Goal: Transaction & Acquisition: Subscribe to service/newsletter

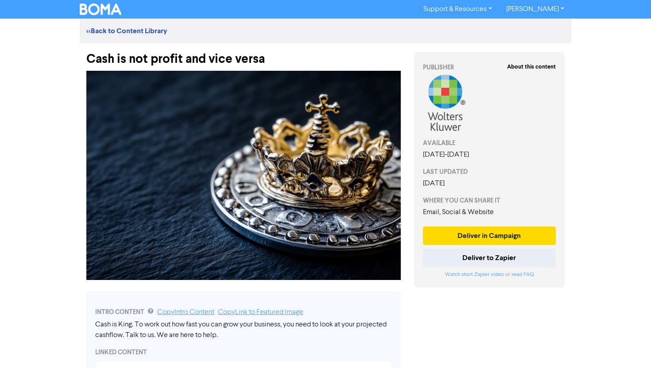
scroll to position [254, 0]
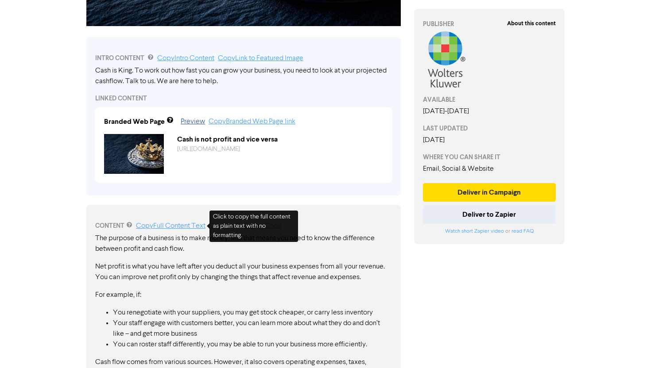
click at [180, 227] on link "Copy Full Content Text" at bounding box center [170, 226] width 69 height 7
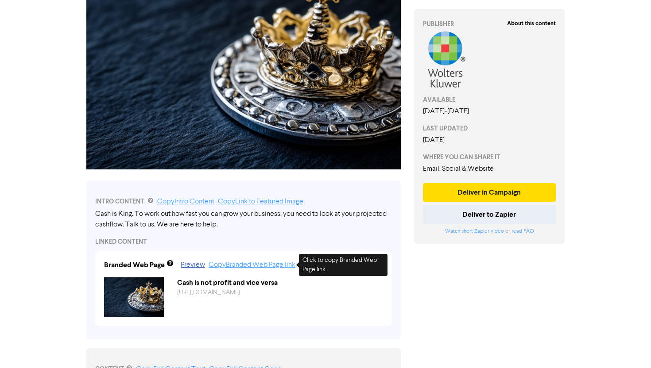
scroll to position [0, 0]
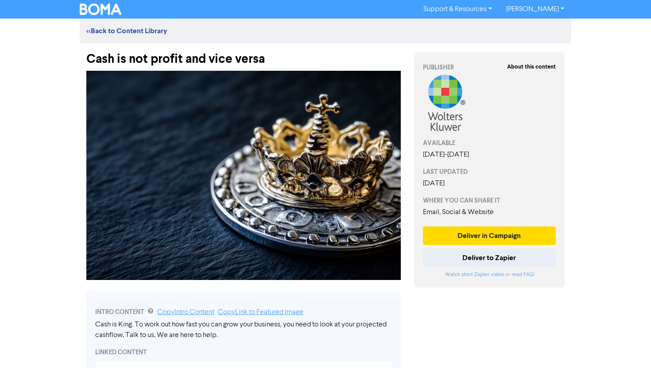
click at [207, 59] on div "Cash is not profit and vice versa" at bounding box center [243, 54] width 314 height 23
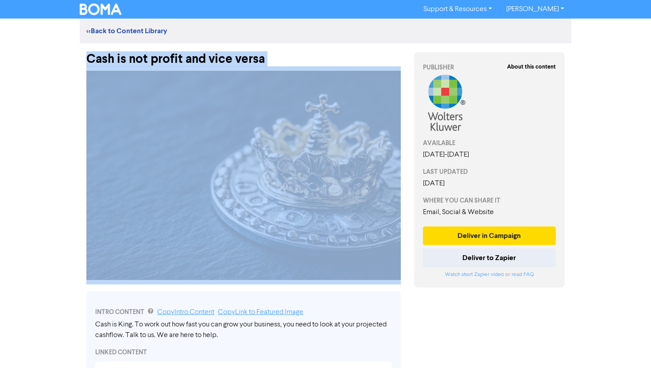
click at [207, 59] on div "Cash is not profit and vice versa" at bounding box center [243, 54] width 314 height 23
copy div "Cash is not profit and vice versa"
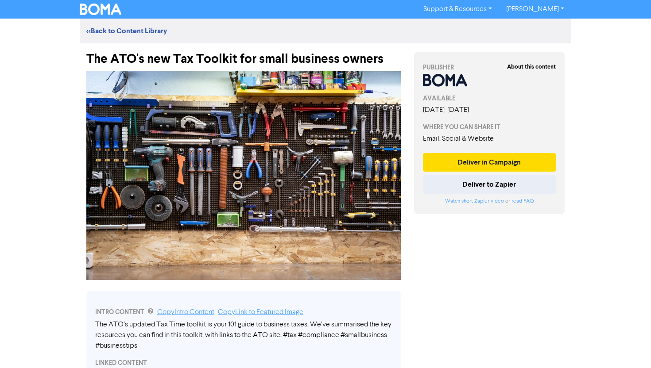
click at [238, 68] on div at bounding box center [244, 175] width 328 height 218
click at [238, 63] on div "The ATO's new Tax Toolkit for small business owners" at bounding box center [243, 54] width 314 height 23
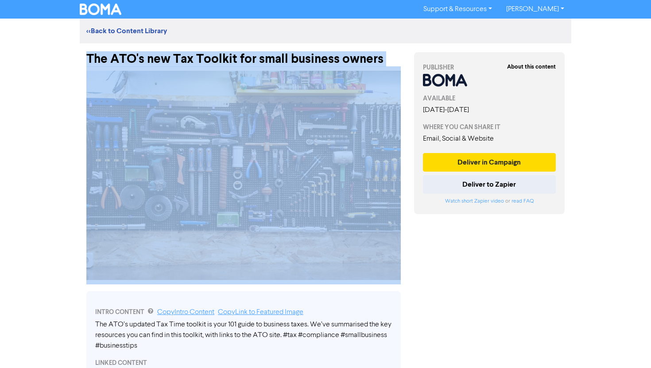
click at [238, 63] on div "The ATO's new Tax Toolkit for small business owners" at bounding box center [243, 54] width 314 height 23
copy div "The ATO's new Tax Toolkit for small business owners"
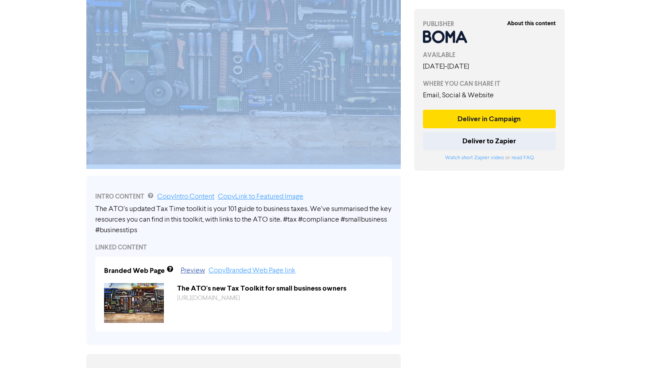
scroll to position [286, 0]
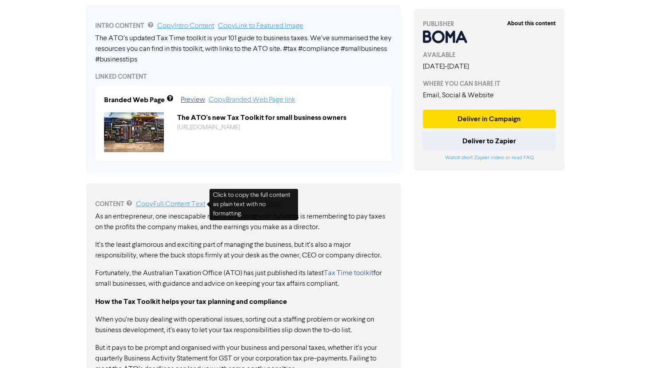
click at [186, 205] on link "Copy Full Content Text" at bounding box center [170, 204] width 69 height 7
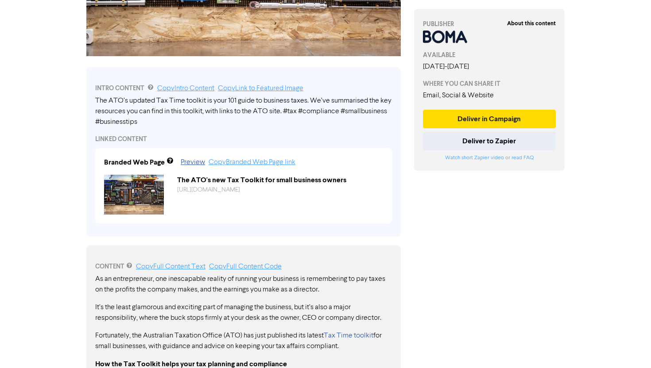
scroll to position [161, 0]
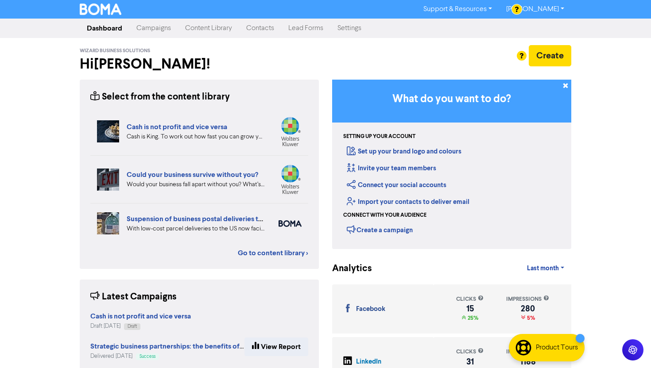
click at [156, 20] on link "Campaigns" at bounding box center [153, 28] width 49 height 18
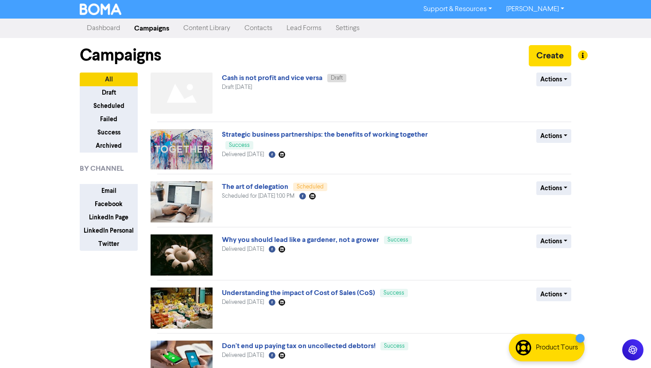
click at [201, 32] on link "Content Library" at bounding box center [206, 28] width 61 height 18
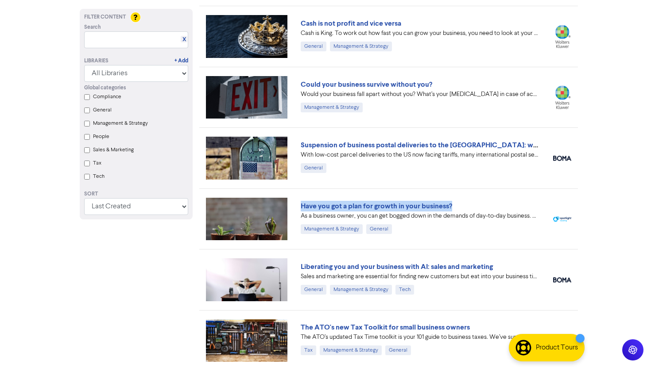
scroll to position [239, 0]
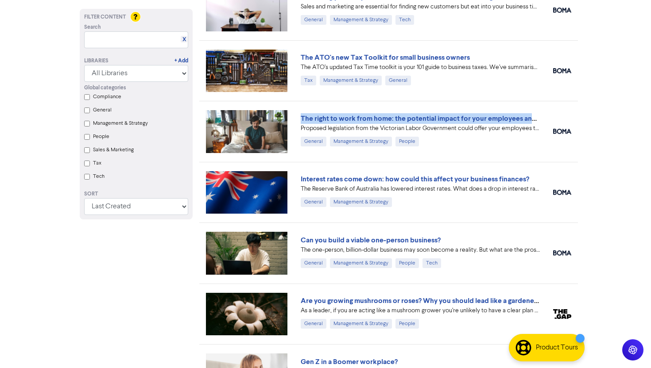
scroll to position [508, 0]
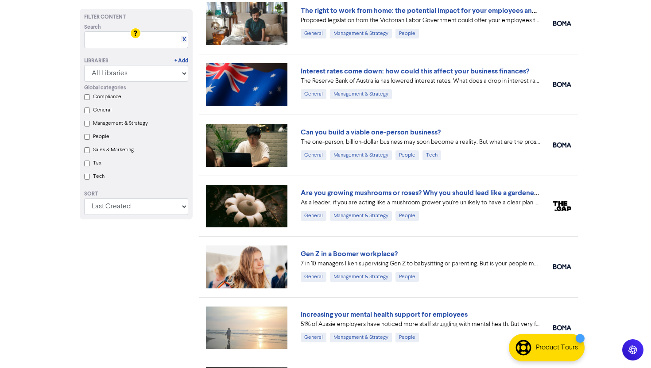
scroll to position [637, 0]
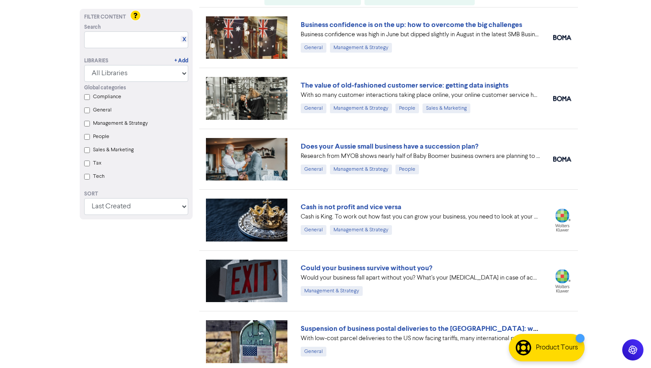
scroll to position [0, 0]
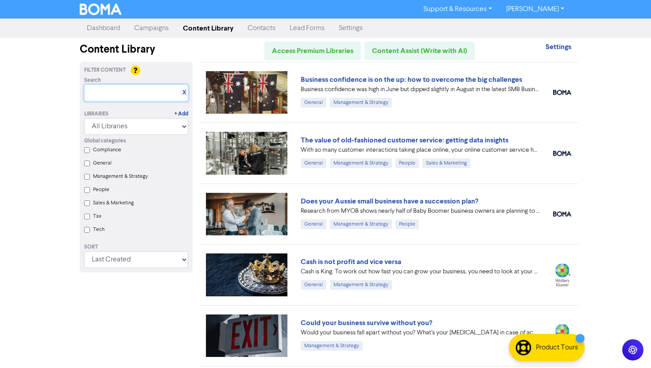
click at [117, 93] on input "text" at bounding box center [136, 93] width 104 height 17
click at [644, 201] on div "Support & Resources Video Tutorials FAQ & Guides Marketing Education Troy Dyson…" at bounding box center [325, 184] width 651 height 368
click at [113, 93] on input "text" at bounding box center [136, 93] width 104 height 17
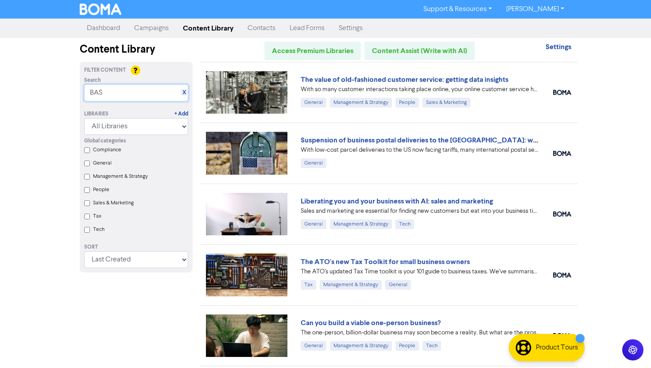
type input "BAS"
click at [607, 153] on div "Support & Resources Video Tutorials FAQ & Guides Marketing Education Troy Dyson…" at bounding box center [325, 184] width 651 height 368
click at [144, 89] on input "BAS" at bounding box center [136, 93] width 104 height 17
click at [184, 91] on link "X" at bounding box center [184, 92] width 4 height 7
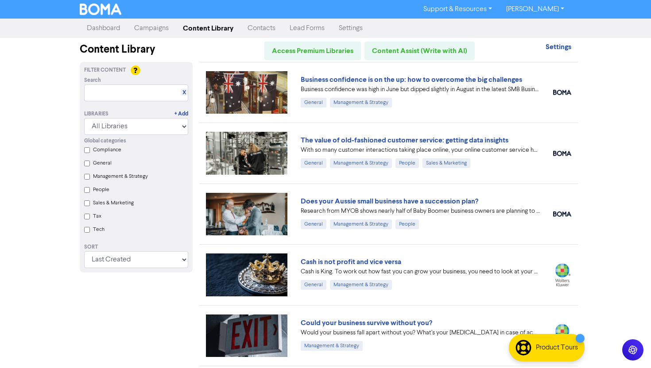
click at [621, 149] on div "Support & Resources Video Tutorials FAQ & Guides Marketing Education Troy Dyson…" at bounding box center [325, 184] width 651 height 368
click at [98, 232] on label "Tech" at bounding box center [99, 230] width 12 height 8
click at [90, 232] on input "Tech" at bounding box center [87, 230] width 6 height 6
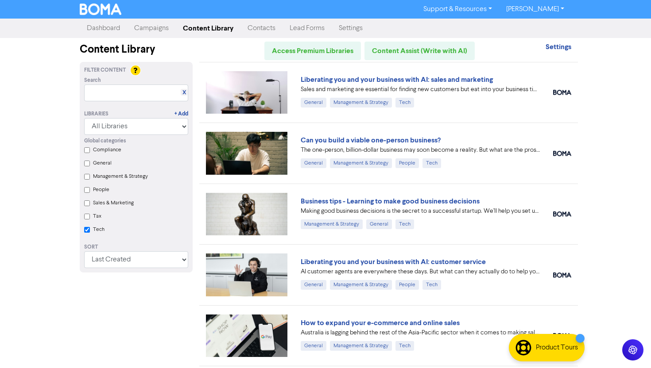
click at [607, 179] on div "Support & Resources Video Tutorials FAQ & Guides Marketing Education Troy Dyson…" at bounding box center [325, 184] width 651 height 368
click at [611, 164] on div "Support & Resources Video Tutorials FAQ & Guides Marketing Education Troy Dyson…" at bounding box center [325, 184] width 651 height 368
click at [607, 219] on div "Support & Resources Video Tutorials FAQ & Guides Marketing Education Troy Dyson…" at bounding box center [325, 184] width 651 height 368
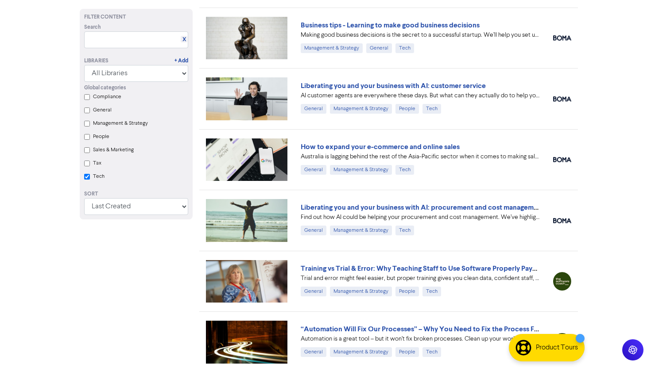
scroll to position [101, 0]
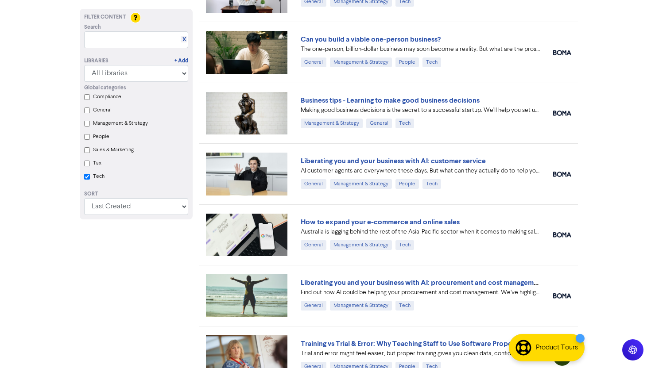
click at [84, 177] on input "Tech" at bounding box center [87, 177] width 6 height 6
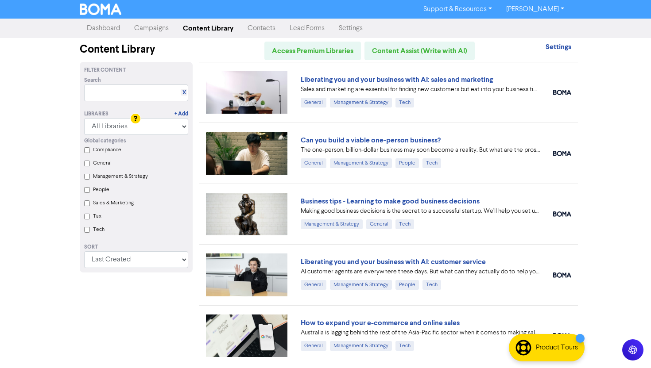
checkbox input "false"
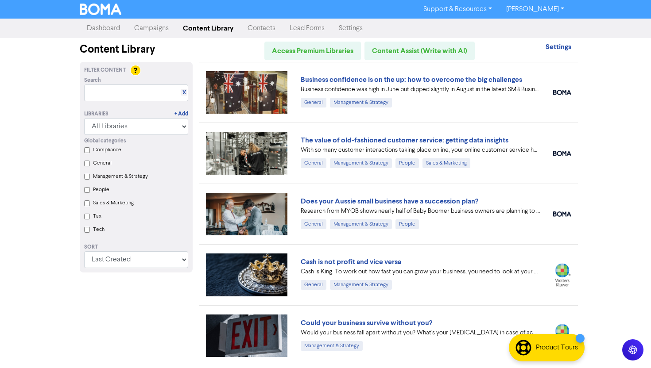
click at [100, 189] on label "People" at bounding box center [101, 190] width 16 height 8
click at [90, 189] on input "People" at bounding box center [87, 190] width 6 height 6
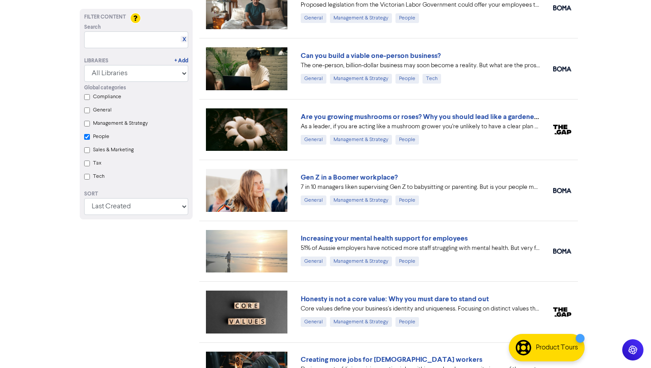
scroll to position [207, 0]
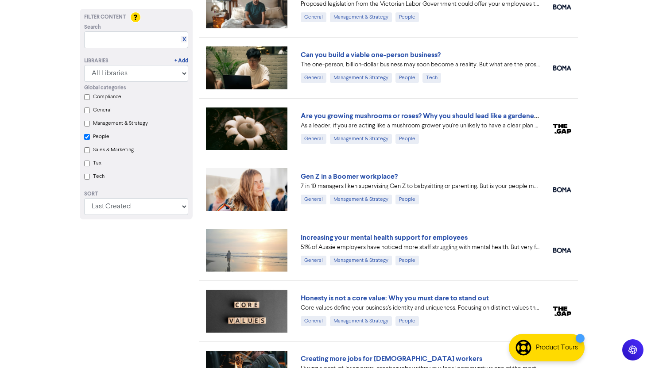
click at [101, 134] on label "People" at bounding box center [101, 137] width 16 height 8
click at [90, 134] on input "People" at bounding box center [87, 137] width 6 height 6
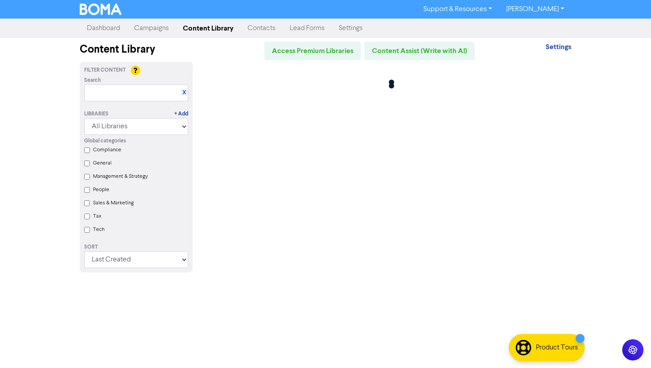
checkbox input "false"
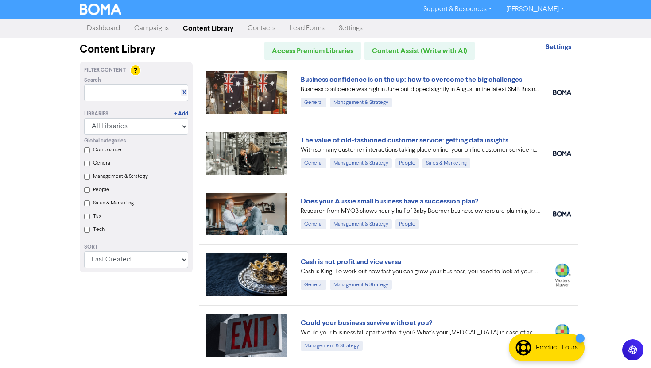
click at [111, 178] on label "Management & Strategy" at bounding box center [120, 177] width 55 height 8
click at [90, 178] on Strategy "Management & Strategy" at bounding box center [87, 177] width 6 height 6
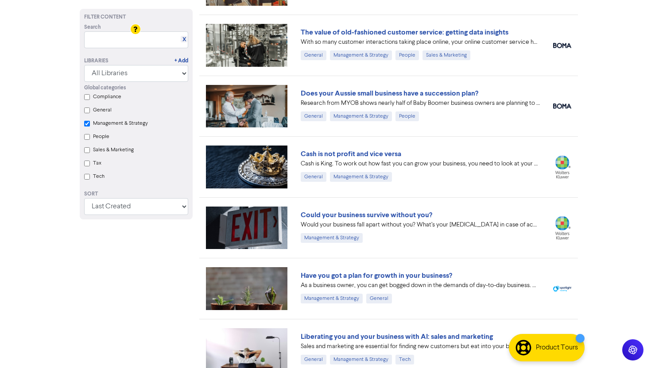
scroll to position [120, 0]
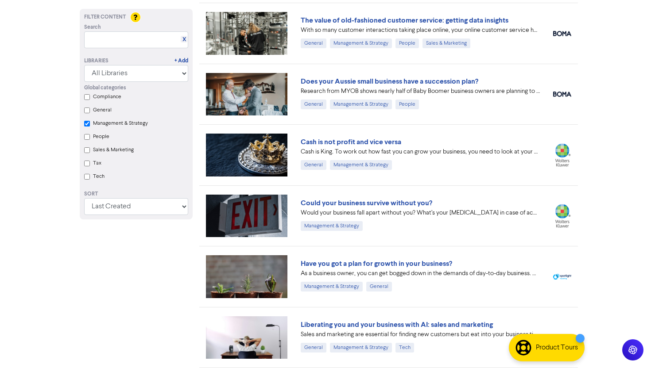
click at [627, 248] on html "Support & Resources Video Tutorials FAQ & Guides Marketing Education Troy Dyson…" at bounding box center [325, 64] width 651 height 368
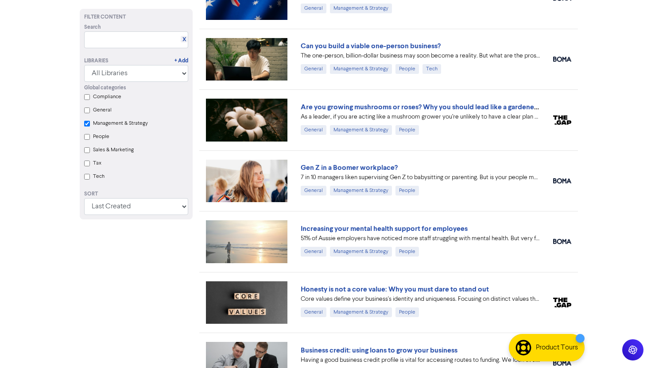
scroll to position [670, 0]
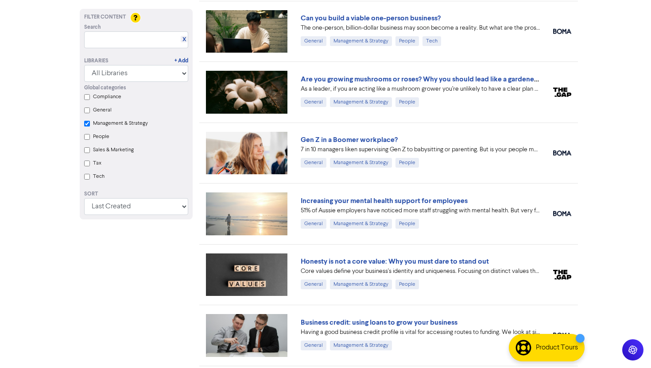
click at [127, 125] on label "Management & Strategy" at bounding box center [120, 124] width 55 height 8
click at [90, 125] on Strategy "Management & Strategy" at bounding box center [87, 124] width 6 height 6
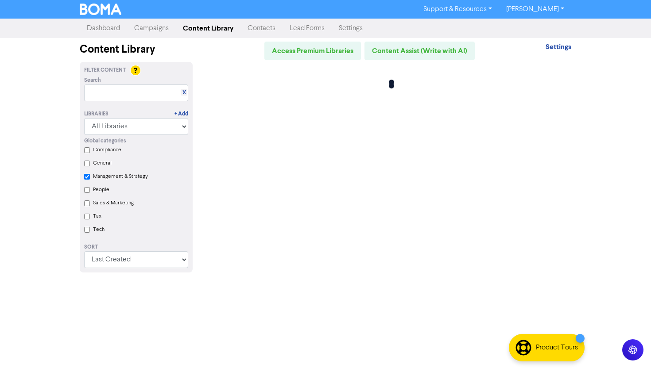
scroll to position [0, 0]
checkbox Strategy "false"
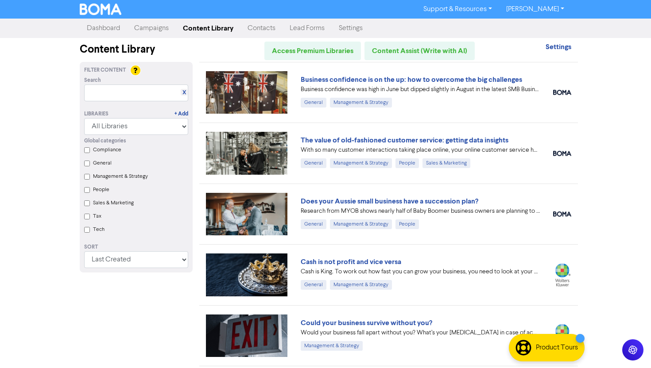
click at [108, 164] on label "General" at bounding box center [102, 163] width 19 height 8
click at [90, 164] on input "General" at bounding box center [87, 164] width 6 height 6
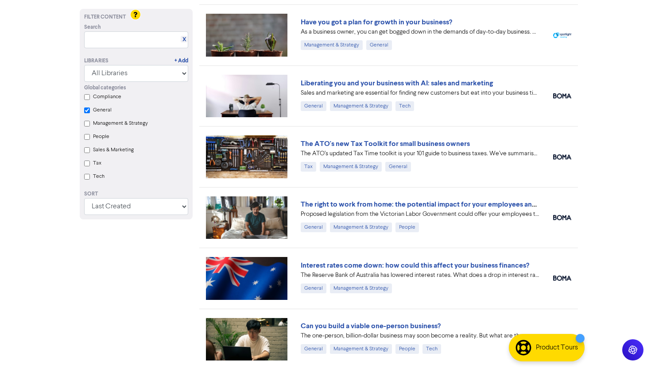
scroll to position [363, 0]
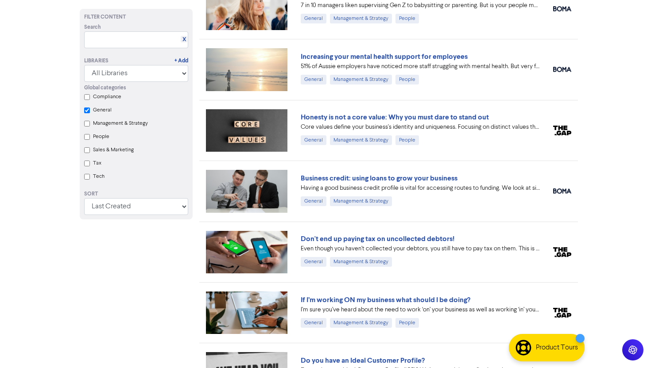
scroll to position [0, 0]
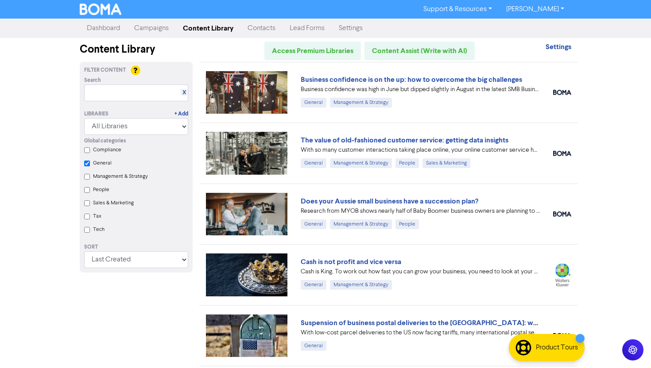
click at [87, 162] on input "General" at bounding box center [87, 164] width 6 height 6
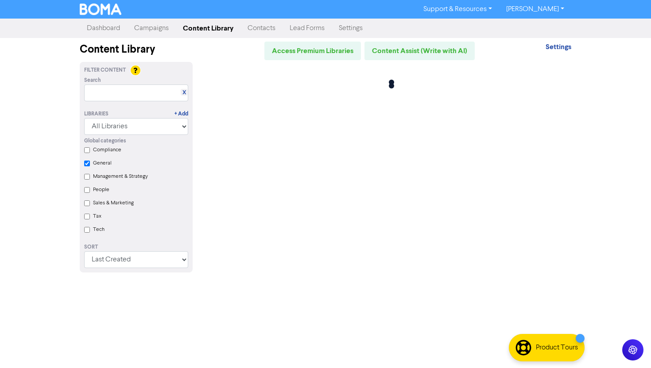
checkbox input "false"
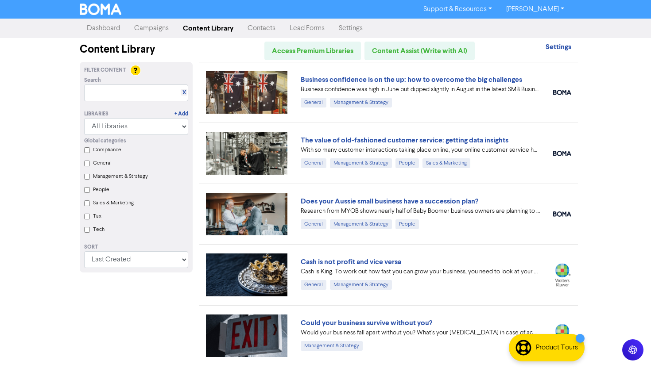
click at [87, 228] on input "Tech" at bounding box center [87, 230] width 6 height 6
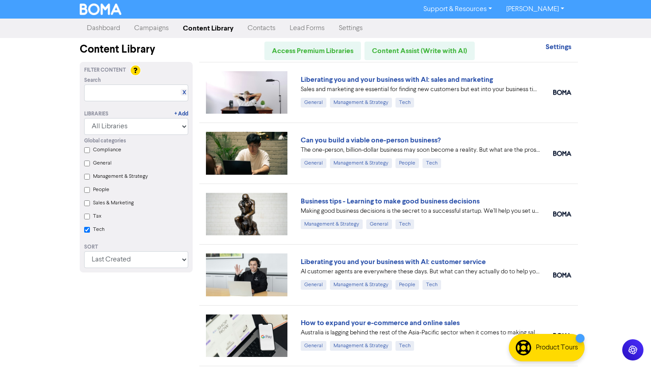
click at [89, 229] on input "Tech" at bounding box center [87, 230] width 6 height 6
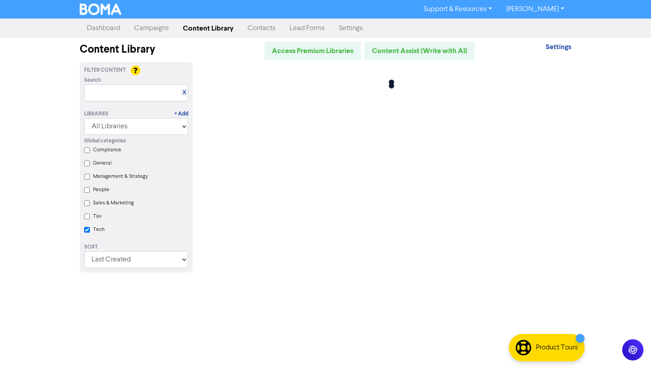
checkbox input "false"
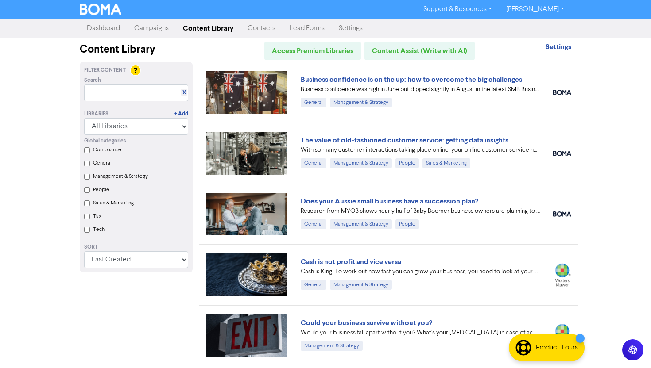
click at [93, 162] on label "General" at bounding box center [102, 163] width 19 height 8
click at [90, 162] on input "General" at bounding box center [87, 164] width 6 height 6
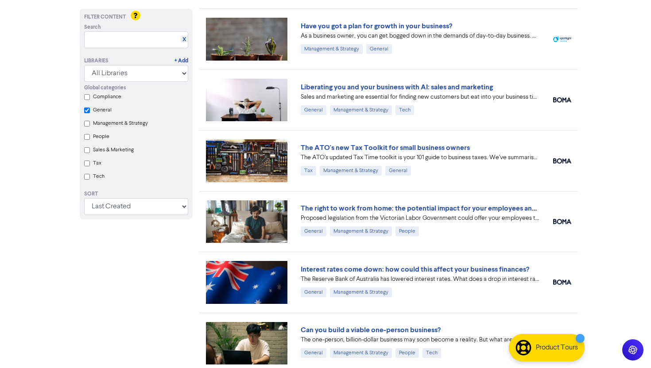
scroll to position [359, 0]
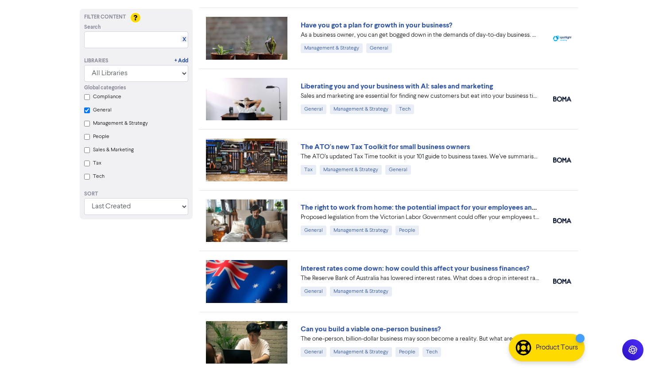
click at [89, 111] on input "General" at bounding box center [87, 111] width 6 height 6
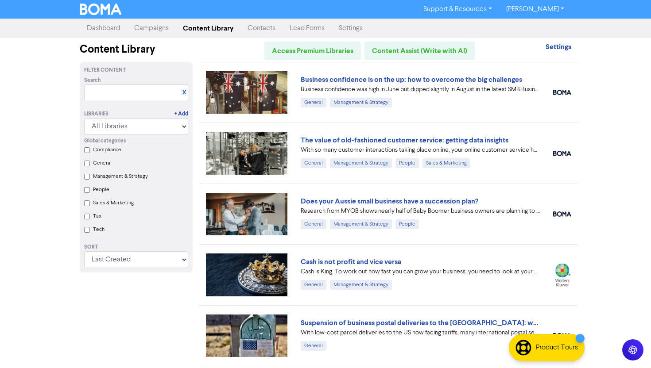
checkbox input "false"
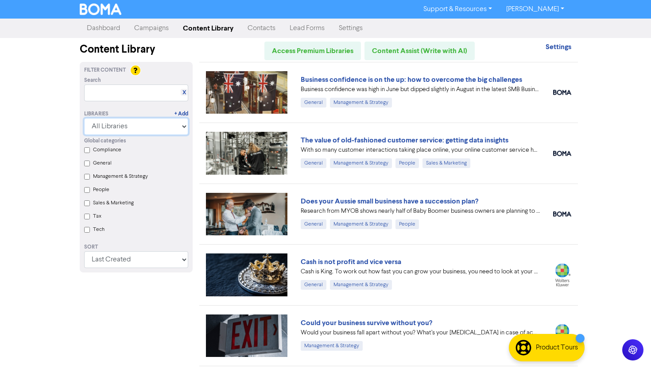
click at [155, 131] on select "All Libraries BOMA Other Partners" at bounding box center [136, 126] width 104 height 17
select select "Other Partners"
click at [84, 118] on select "All Libraries BOMA Other Partners" at bounding box center [136, 126] width 104 height 17
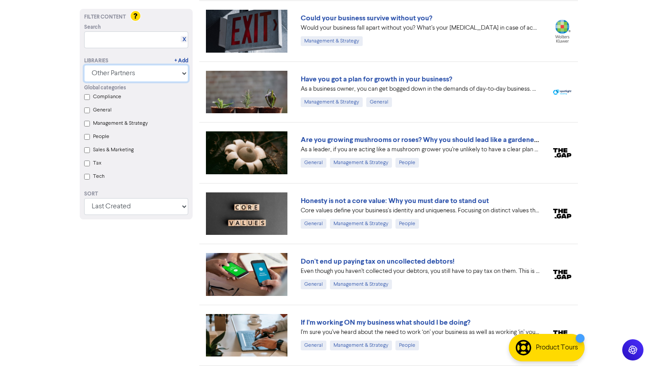
scroll to position [123, 0]
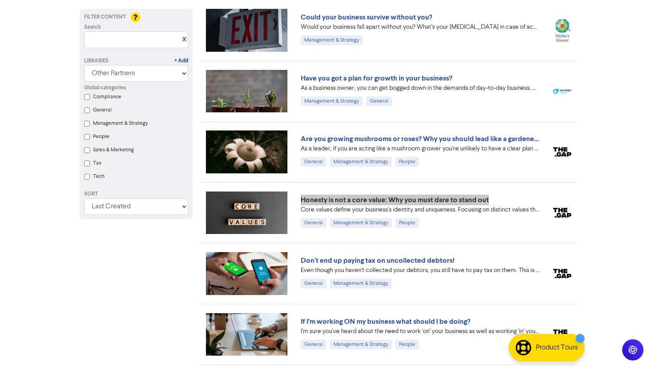
drag, startPoint x: 334, startPoint y: 199, endPoint x: 332, endPoint y: 9, distance: 189.9
click at [0, 0] on div "Support & Resources Video Tutorials FAQ & Guides Marketing Education Troy Dyson…" at bounding box center [325, 61] width 651 height 368
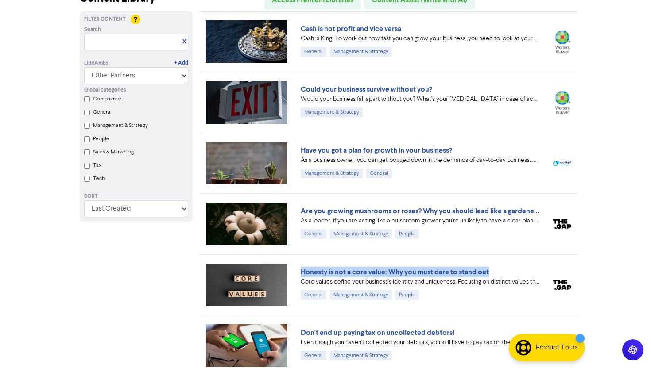
scroll to position [0, 0]
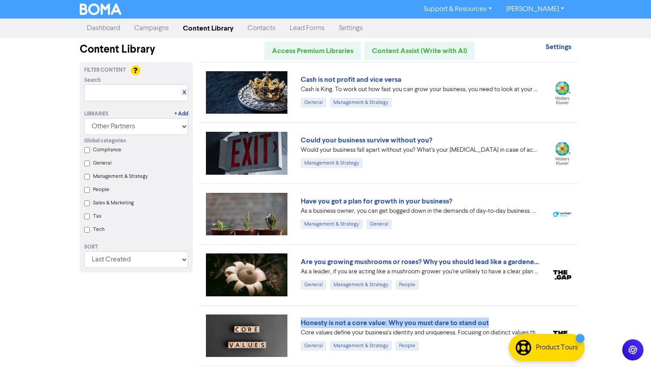
click at [88, 231] on input "Tech" at bounding box center [87, 230] width 6 height 6
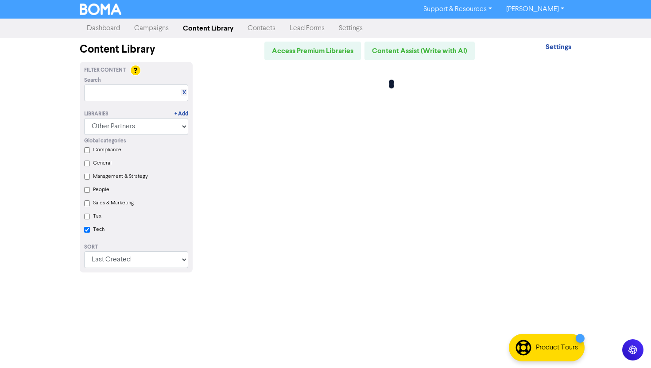
checkbox input "true"
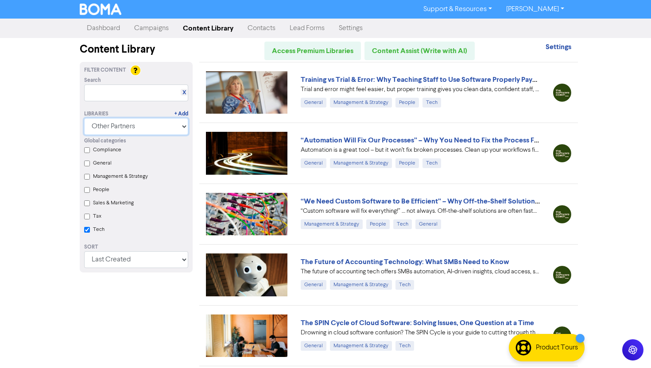
click at [107, 127] on select "All Libraries BOMA Other Partners" at bounding box center [136, 126] width 104 height 17
select select
click at [84, 118] on select "All Libraries BOMA Other Partners" at bounding box center [136, 126] width 104 height 17
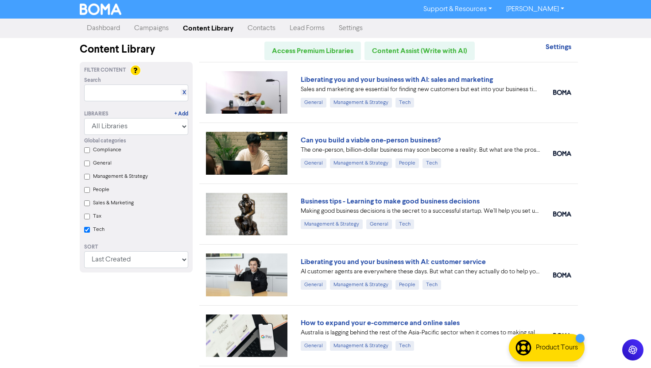
click at [86, 228] on input "Tech" at bounding box center [87, 230] width 6 height 6
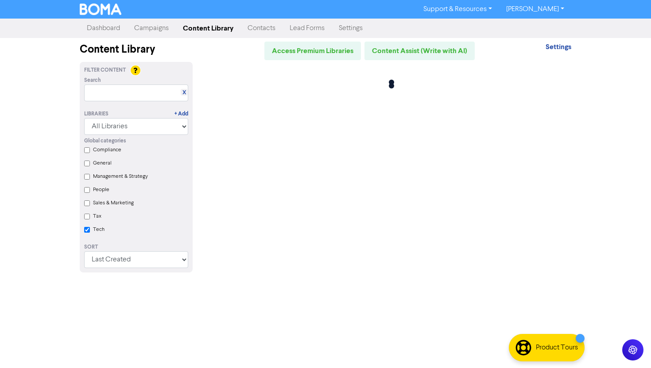
checkbox input "false"
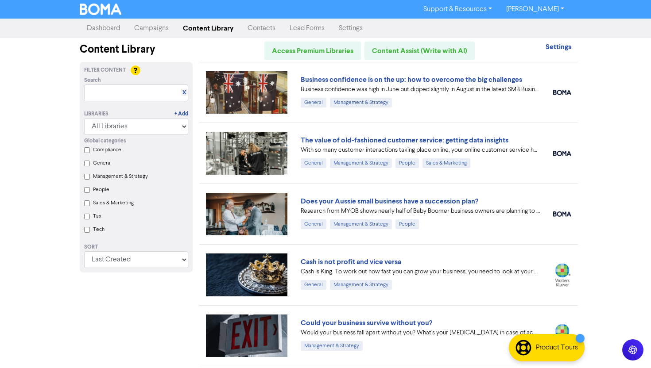
click at [88, 190] on input "People" at bounding box center [87, 190] width 6 height 6
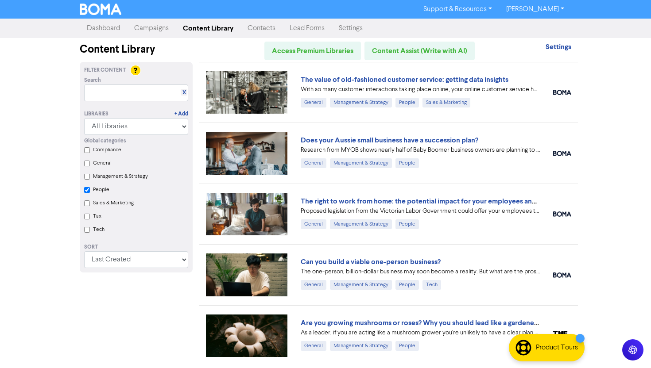
click at [623, 214] on div "Support & Resources Video Tutorials FAQ & Guides Marketing Education Troy Dyson…" at bounding box center [325, 184] width 651 height 368
click at [585, 181] on div "Support & Resources Video Tutorials FAQ & Guides Marketing Education Troy Dyson…" at bounding box center [325, 184] width 651 height 368
click at [85, 189] on input "People" at bounding box center [87, 190] width 6 height 6
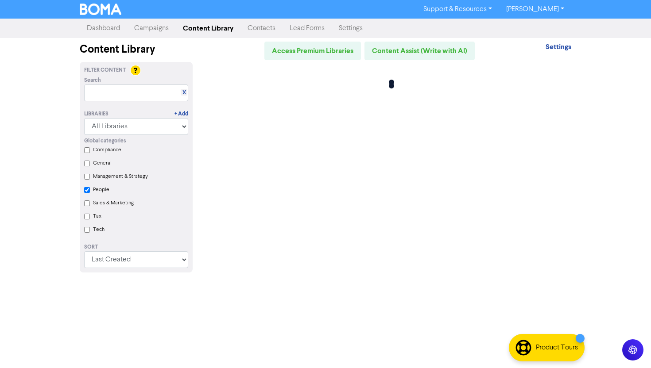
checkbox input "false"
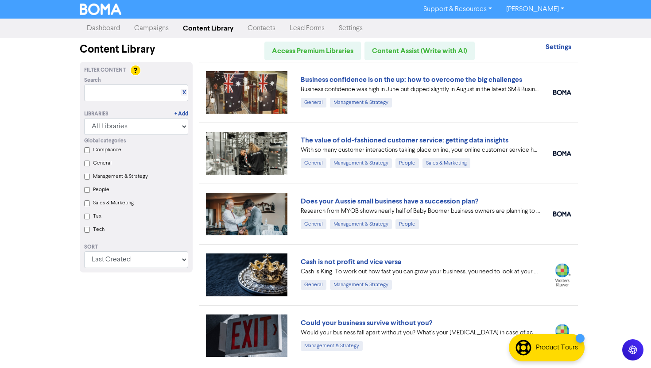
click at [160, 32] on link "Campaigns" at bounding box center [151, 28] width 49 height 18
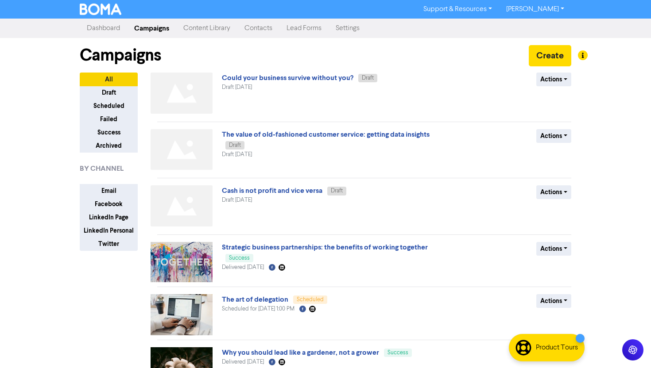
click at [216, 23] on link "Content Library" at bounding box center [206, 28] width 61 height 18
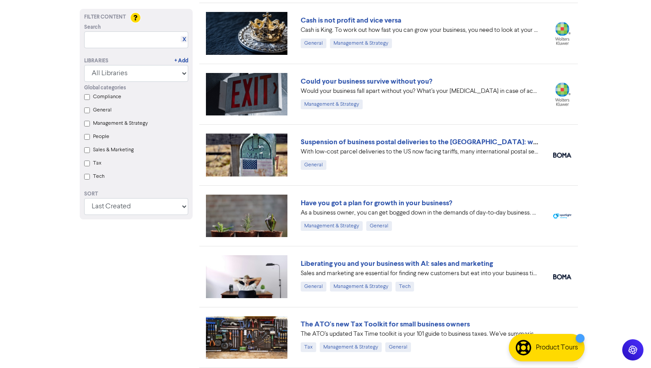
scroll to position [242, 0]
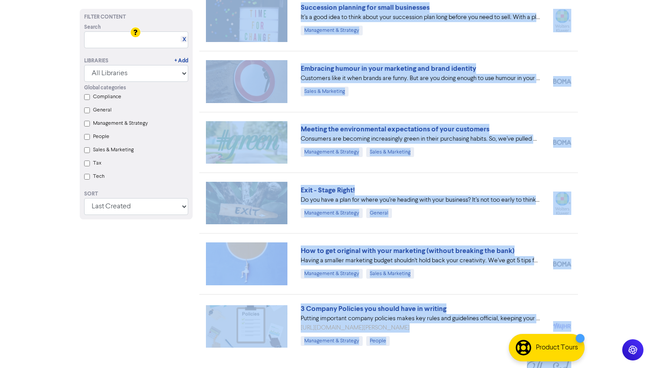
scroll to position [4961, 0]
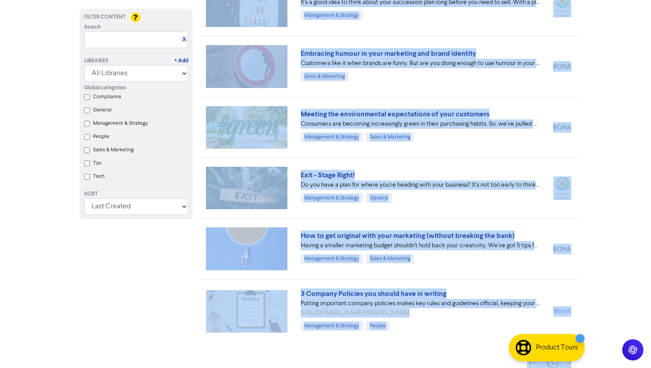
drag, startPoint x: 203, startPoint y: 62, endPoint x: 490, endPoint y: 368, distance: 419.3
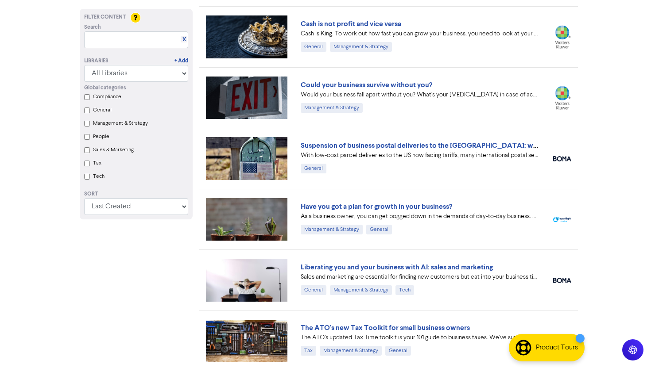
scroll to position [239, 0]
click at [130, 44] on input "text" at bounding box center [136, 39] width 104 height 17
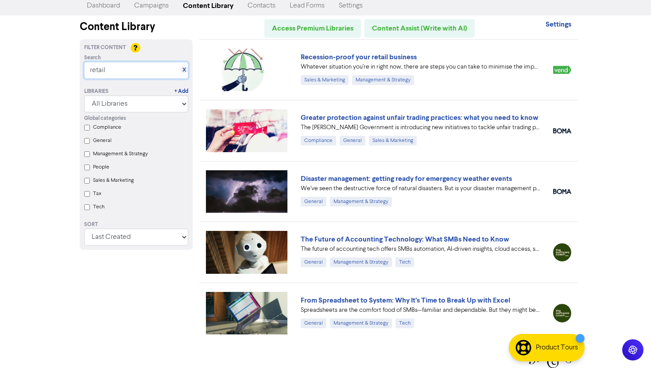
scroll to position [0, 0]
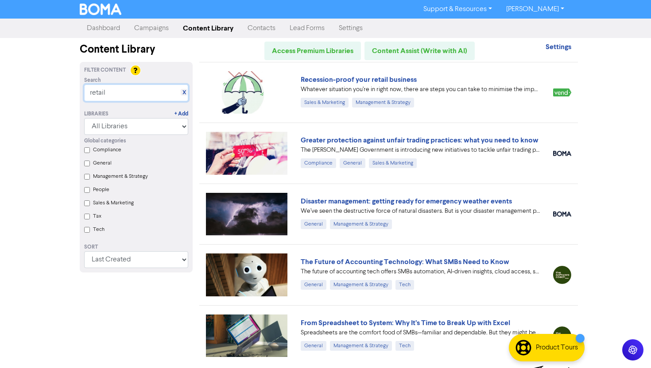
type input "retail"
click at [610, 185] on div "Support & Resources Video Tutorials FAQ & Guides Marketing Education Troy Dyson…" at bounding box center [325, 184] width 651 height 368
click at [181, 93] on div "X" at bounding box center [184, 92] width 7 height 7
click at [182, 93] on link "X" at bounding box center [184, 92] width 4 height 7
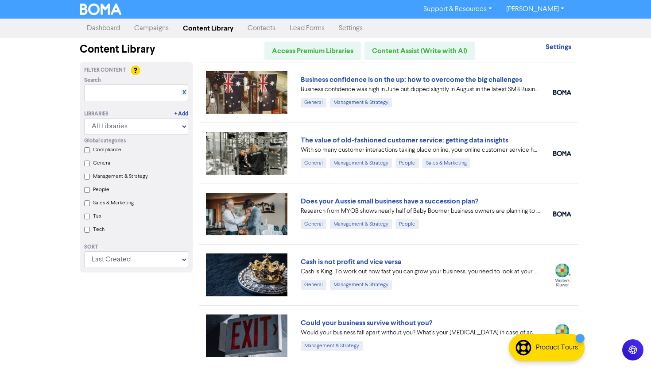
click at [636, 175] on div "Support & Resources Video Tutorials FAQ & Guides Marketing Education Troy Dyson…" at bounding box center [325, 184] width 651 height 368
click at [135, 94] on input "text" at bounding box center [136, 93] width 104 height 17
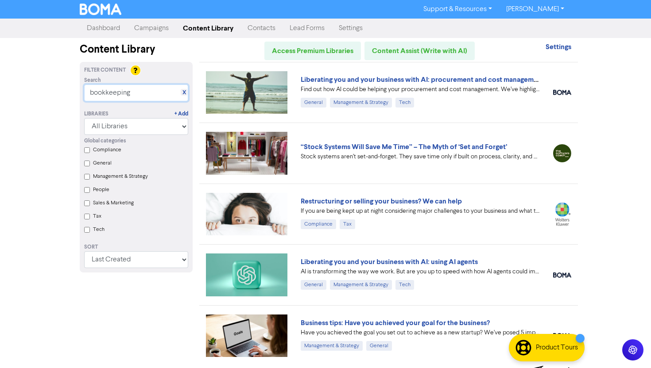
scroll to position [23, 0]
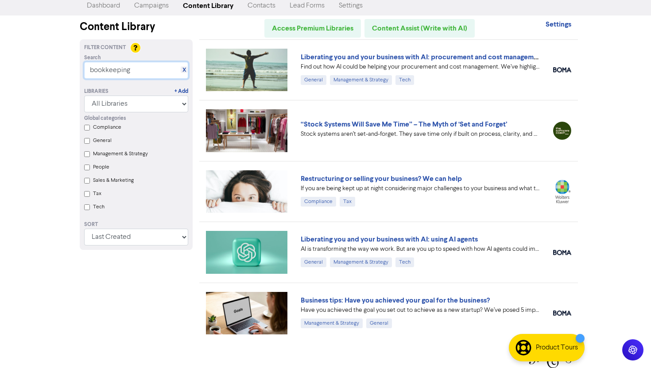
click at [134, 69] on input "bookkeeping" at bounding box center [136, 70] width 104 height 17
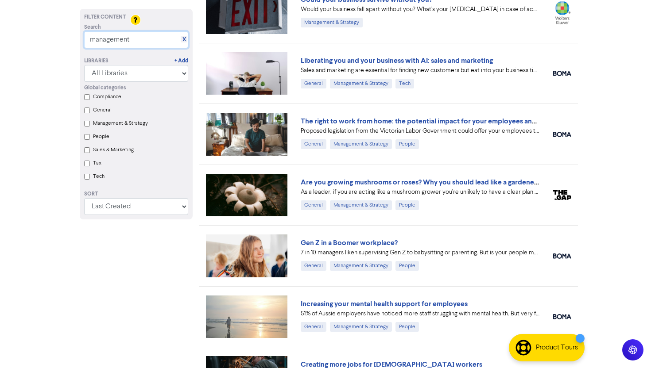
scroll to position [143, 0]
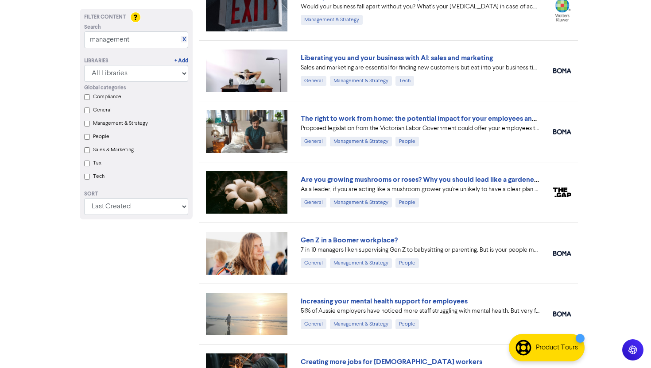
click at [582, 225] on html "Support & Resources Video Tutorials FAQ & Guides Marketing Education Troy Dyson…" at bounding box center [325, 41] width 651 height 368
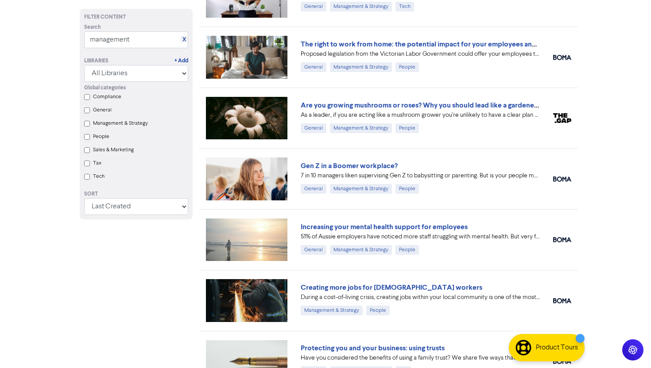
scroll to position [228, 0]
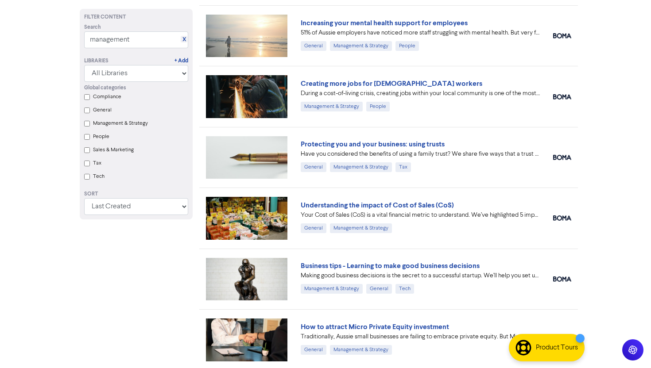
scroll to position [105, 0]
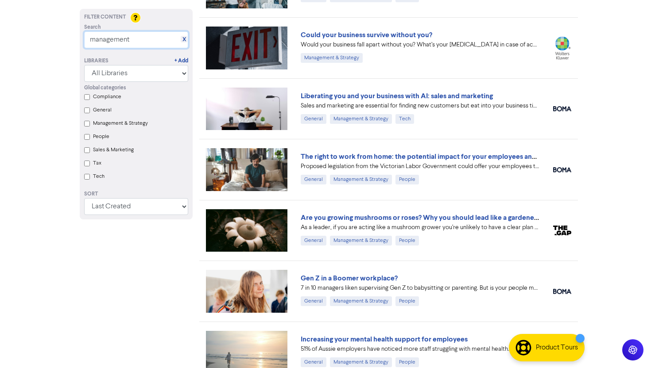
click at [145, 41] on input "management" at bounding box center [136, 39] width 104 height 17
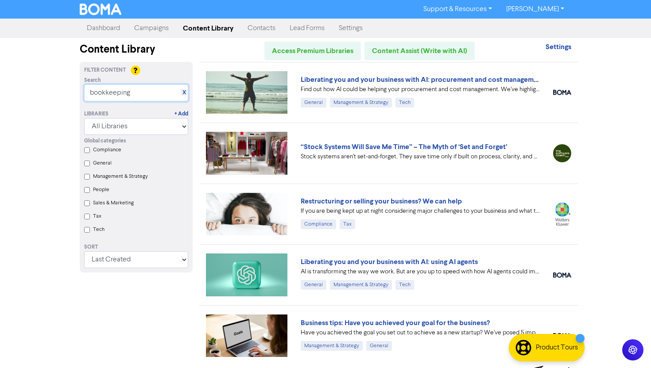
type input "bookkeeping"
click at [614, 177] on div "Support & Resources Video Tutorials FAQ & Guides Marketing Education Troy Dyson…" at bounding box center [325, 184] width 651 height 368
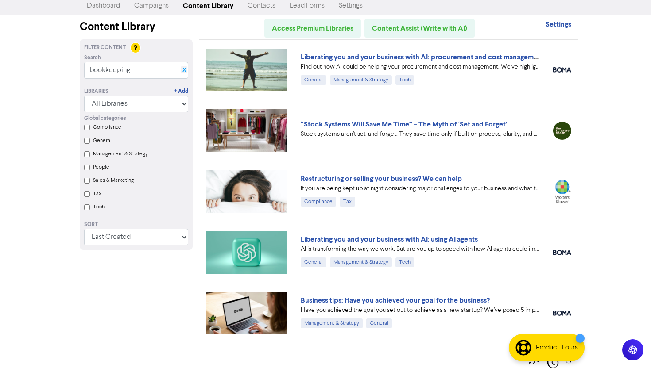
click at [182, 69] on link "X" at bounding box center [184, 70] width 4 height 7
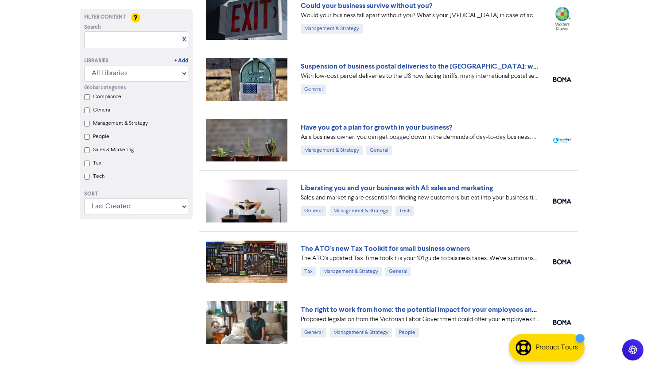
scroll to position [318, 0]
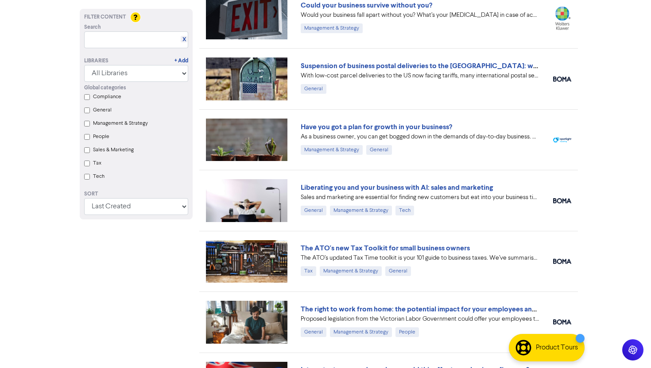
click at [180, 289] on div "Filter Content Search X Libraries + Add All Libraries BOMA Other Partners Globa…" at bounding box center [136, 352] width 126 height 1217
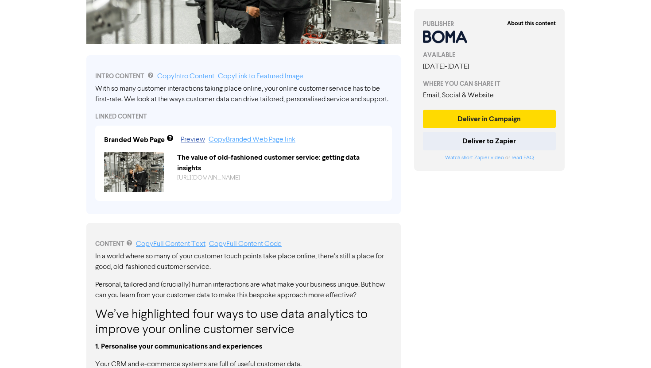
scroll to position [30, 0]
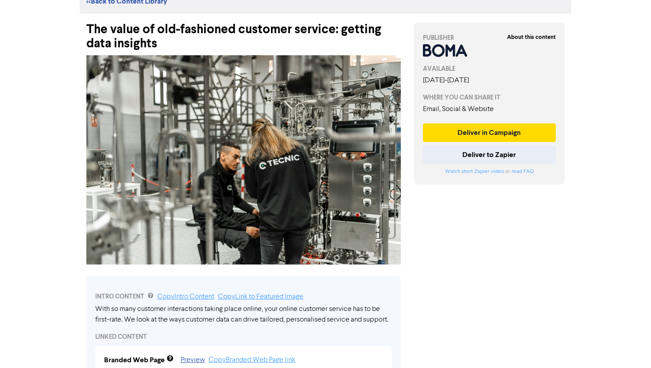
click at [253, 31] on div "The value of old-fashioned customer service: getting data insights" at bounding box center [243, 32] width 314 height 37
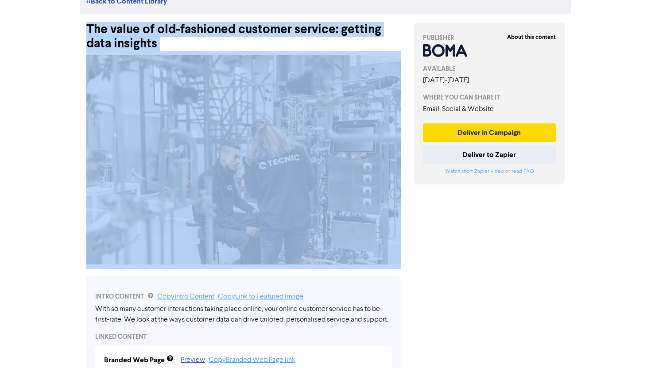
click at [253, 31] on div "The value of old-fashioned customer service: getting data insights" at bounding box center [243, 32] width 314 height 37
copy div "The value of old-fashioned customer service: getting data insights"
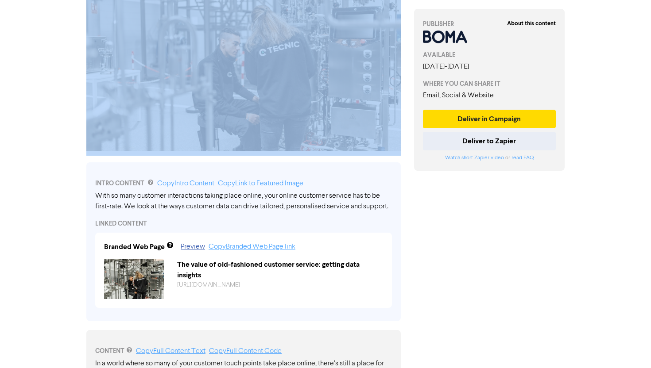
scroll to position [143, 0]
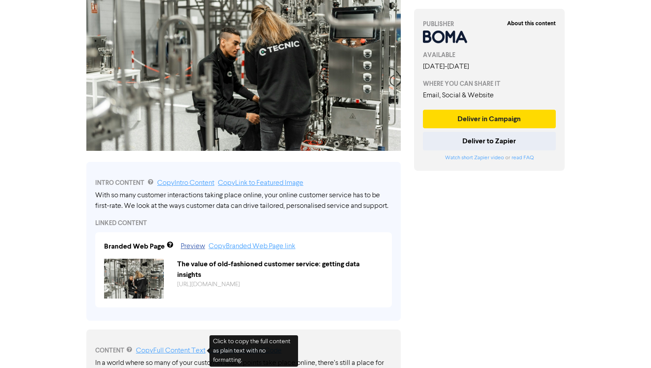
click at [186, 347] on link "Copy Full Content Text" at bounding box center [170, 350] width 69 height 7
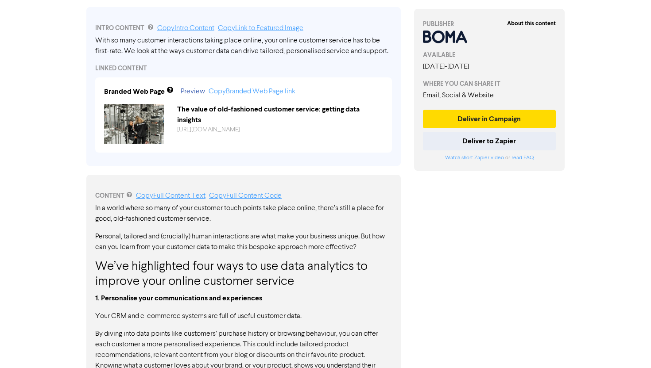
scroll to position [0, 0]
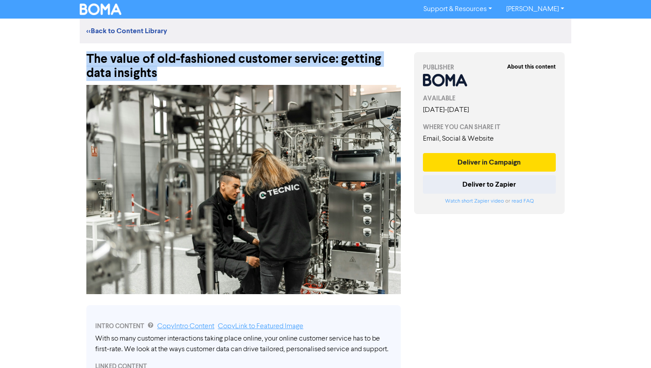
drag, startPoint x: 157, startPoint y: 72, endPoint x: 87, endPoint y: 63, distance: 70.1
click at [87, 63] on div "The value of old-fashioned customer service: getting data insights" at bounding box center [243, 61] width 314 height 37
copy div "The value of old-fashioned customer service: getting data insights"
drag, startPoint x: 490, startPoint y: 162, endPoint x: 305, endPoint y: 129, distance: 188.0
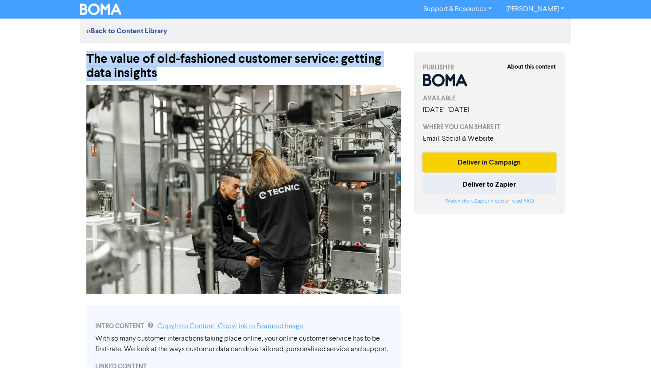
click at [475, 158] on button "Deliver in Campaign" at bounding box center [489, 162] width 133 height 19
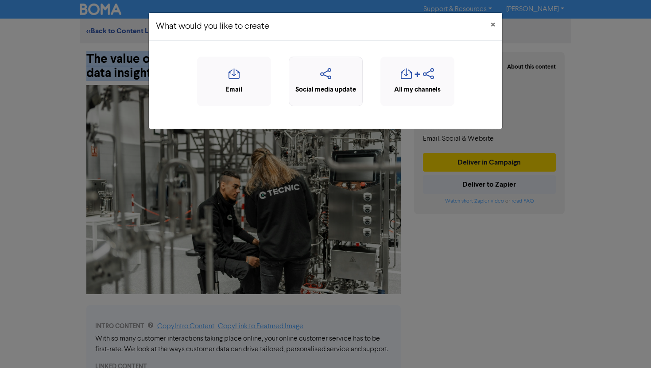
click at [339, 104] on div "Social media update" at bounding box center [326, 82] width 74 height 50
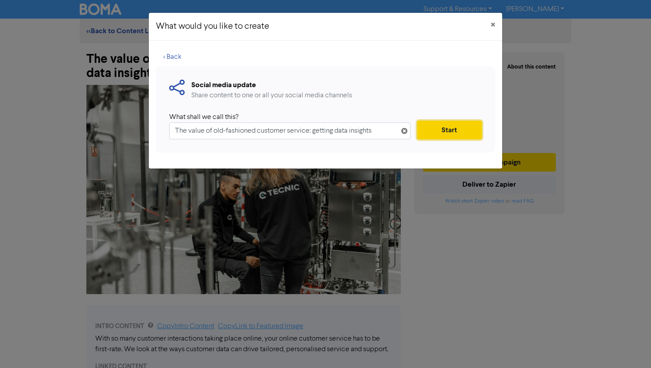
click at [432, 139] on button "Start" at bounding box center [449, 130] width 65 height 19
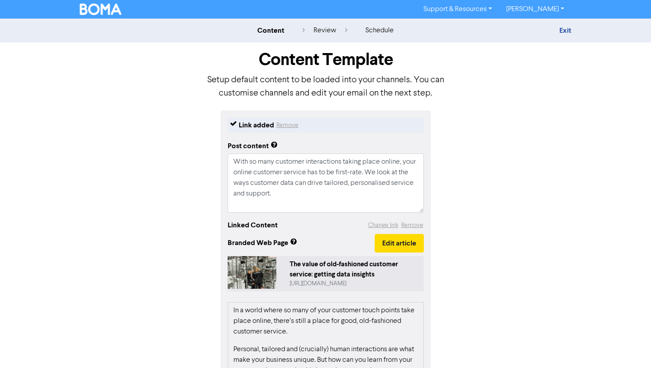
click at [328, 266] on div "The value of old-fashioned customer service: getting data insights" at bounding box center [354, 270] width 130 height 20
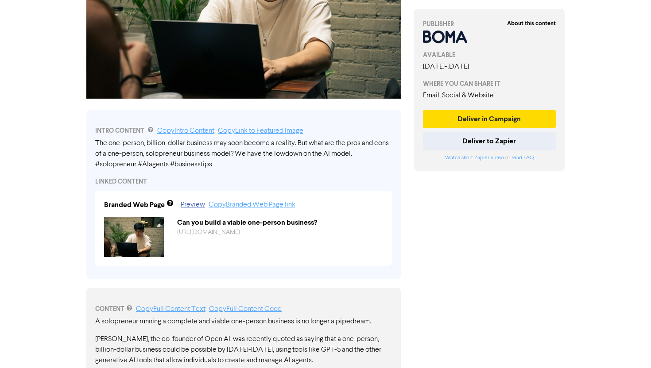
scroll to position [128, 0]
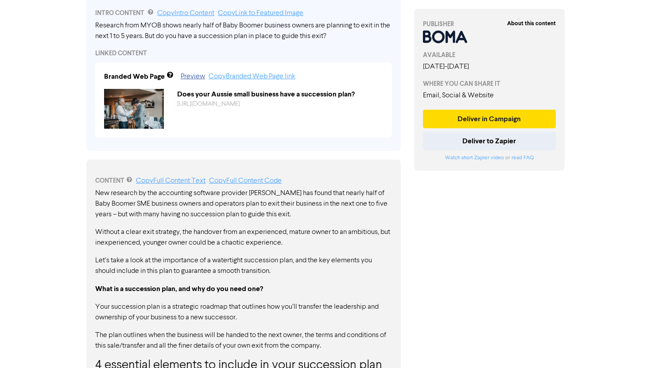
scroll to position [421, 0]
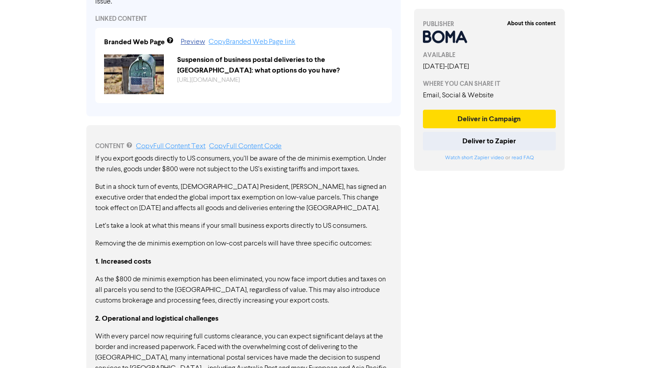
scroll to position [454, 0]
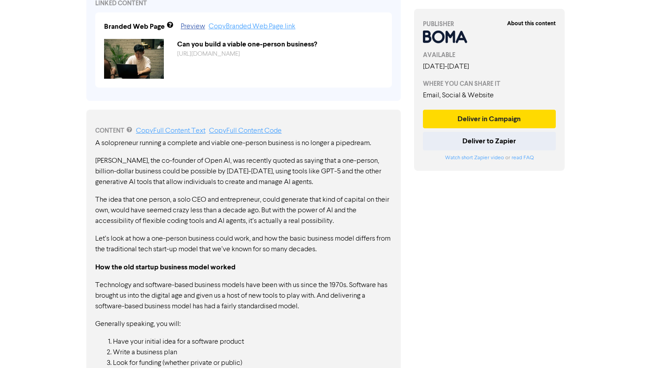
scroll to position [471, 0]
